Goal: Information Seeking & Learning: Learn about a topic

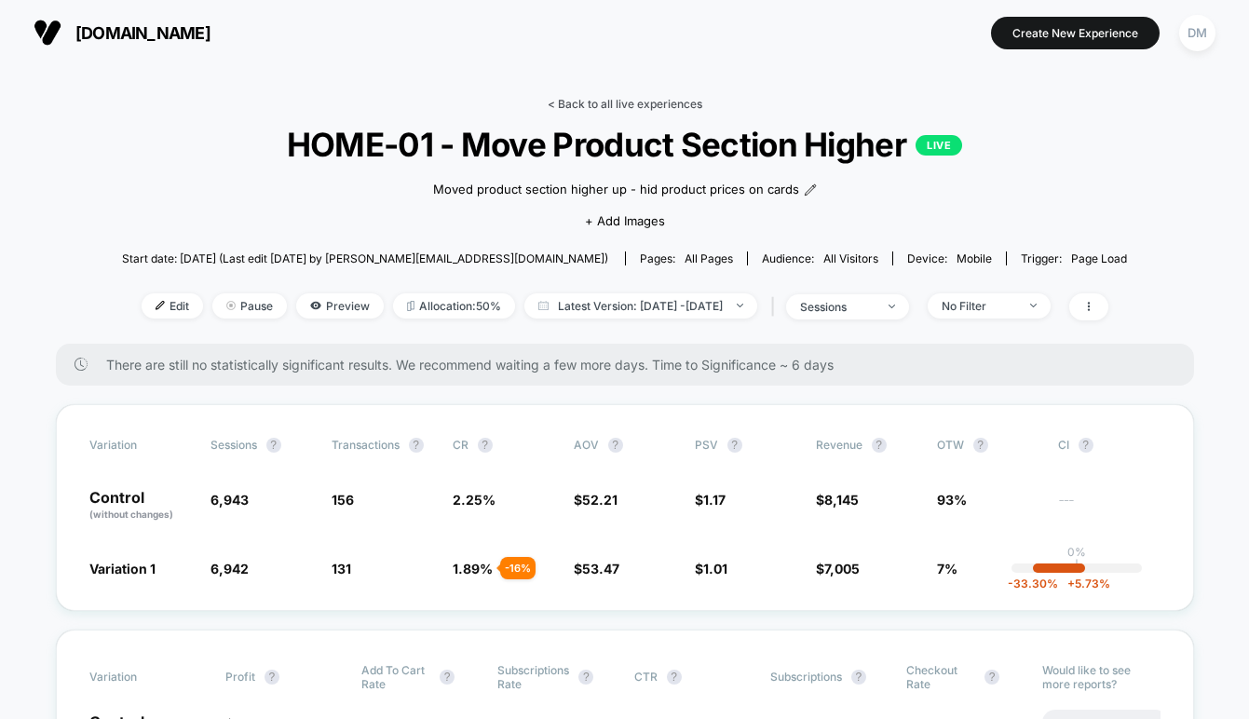
click at [661, 103] on link "< Back to all live experiences" at bounding box center [625, 104] width 155 height 14
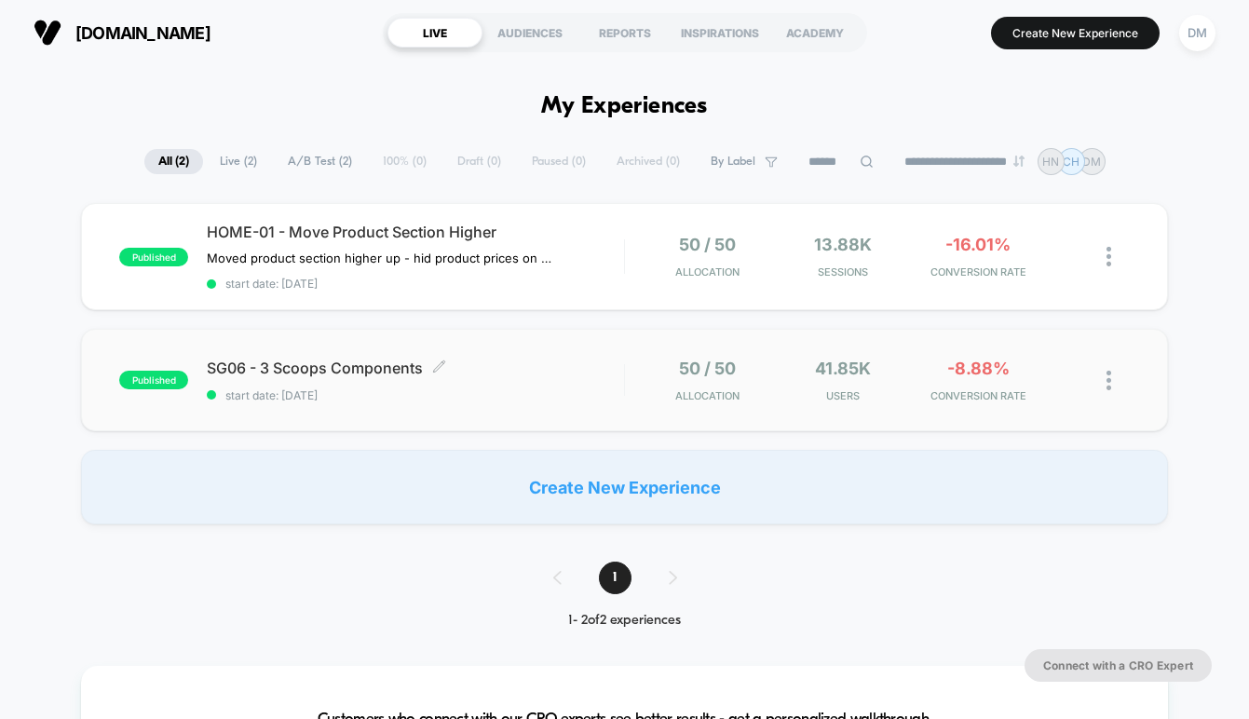
click at [536, 378] on div "SG06 - 3 Scoops Components Click to edit experience details Click to edit exper…" at bounding box center [415, 381] width 417 height 44
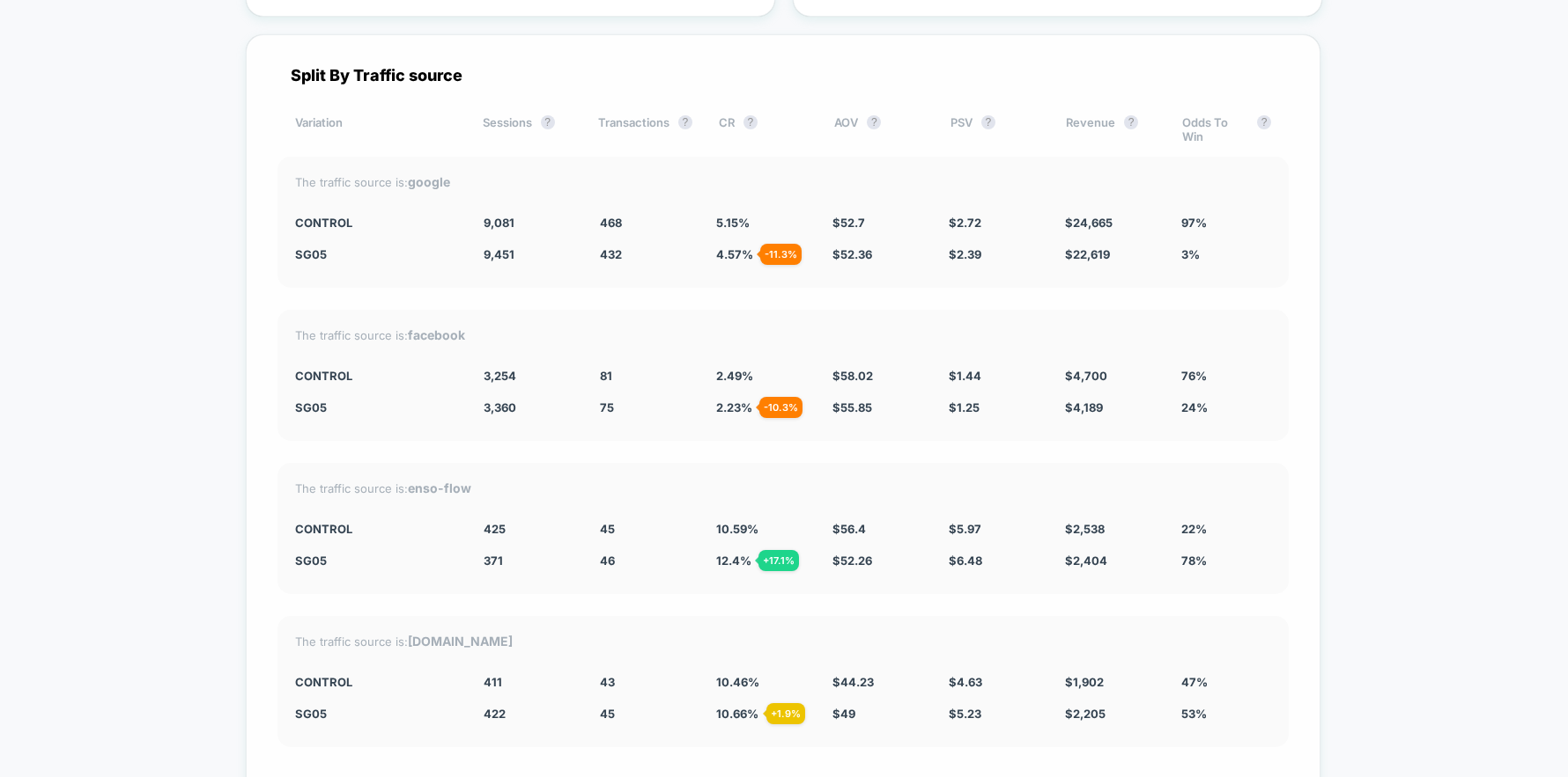
scroll to position [4930, 0]
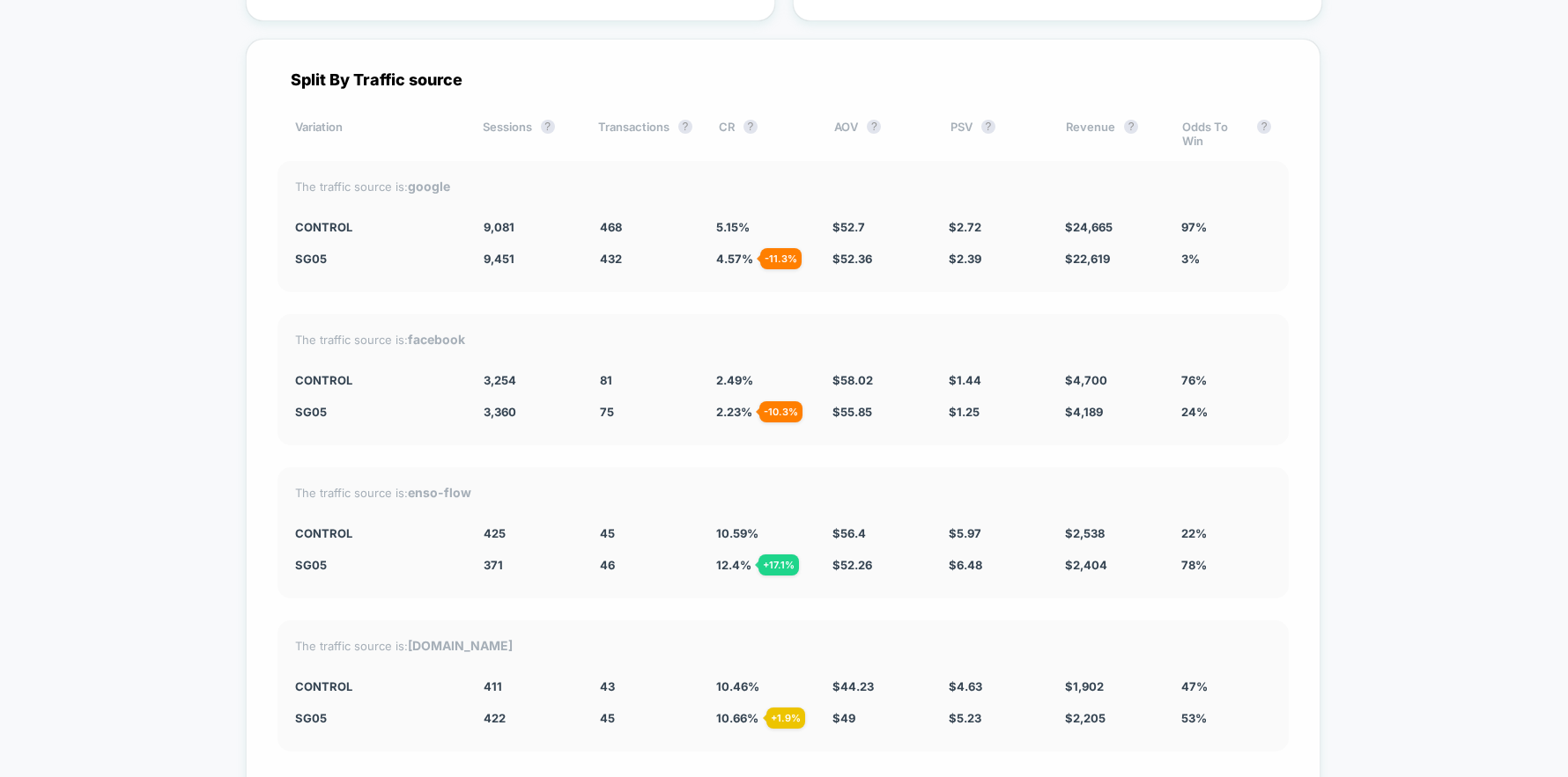
click at [898, 305] on div "Split By Traffic source Variation Sessions ? Transactions ? CR ? AOV ? PSV ? Re…" at bounding box center [783, 474] width 1074 height 870
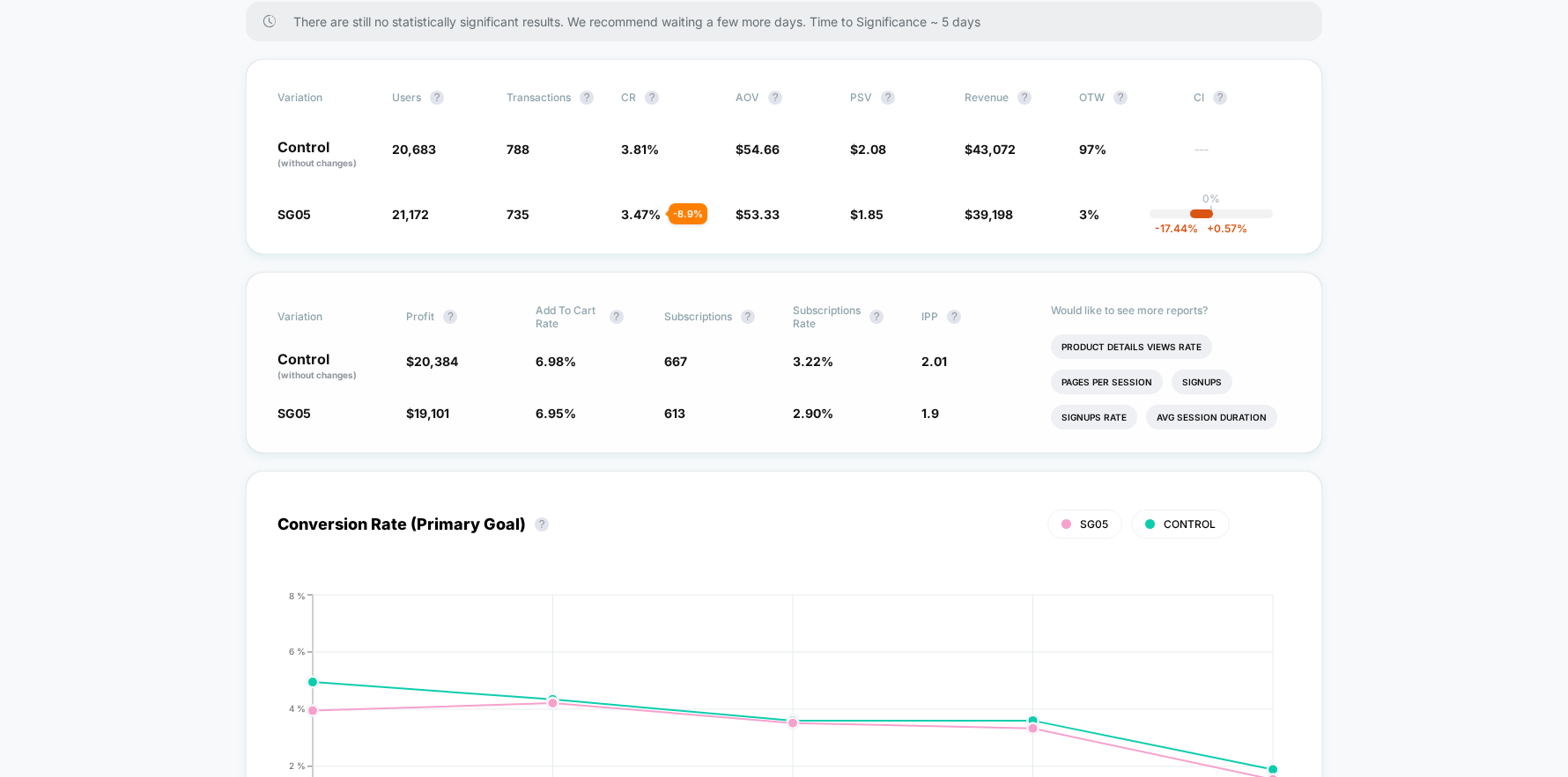
scroll to position [289, 0]
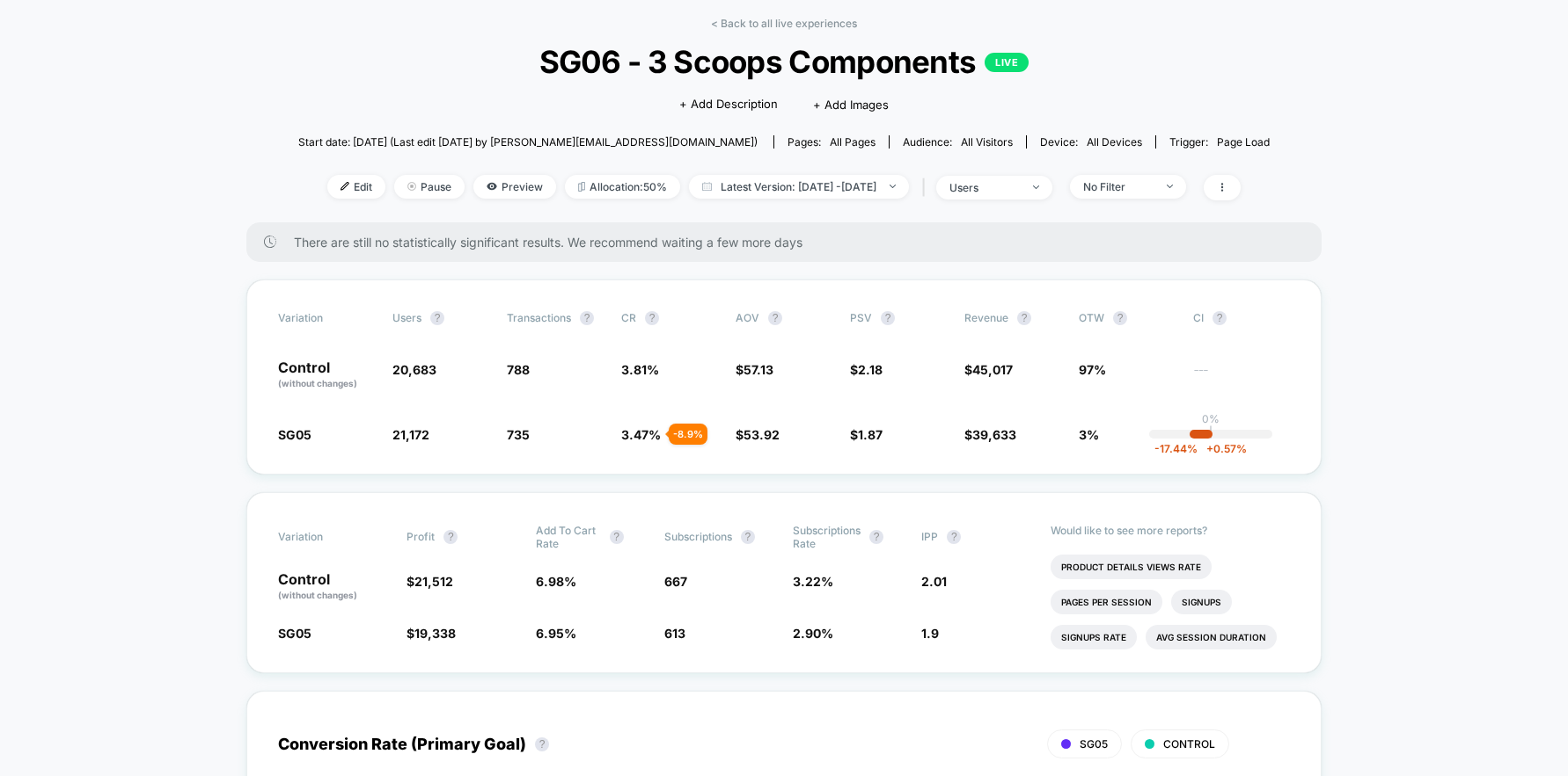
scroll to position [76, 0]
